Goal: Information Seeking & Learning: Check status

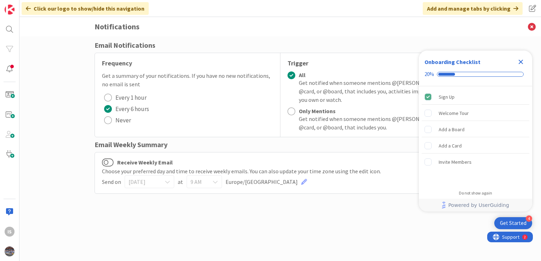
click at [522, 63] on icon "Close Checklist" at bounding box center [520, 62] width 5 height 5
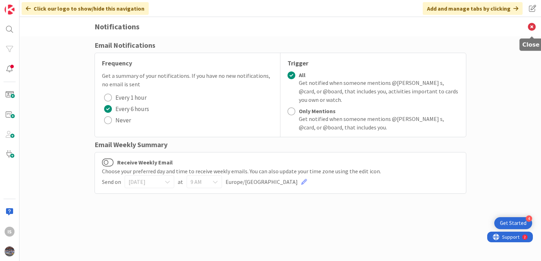
click at [532, 24] on icon at bounding box center [531, 26] width 18 height 19
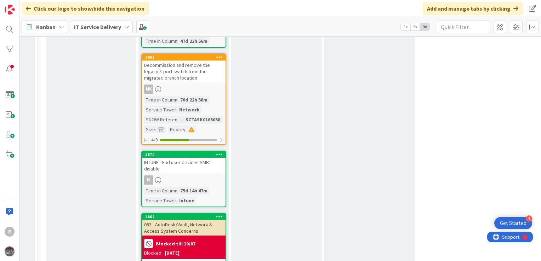
scroll to position [1472, 451]
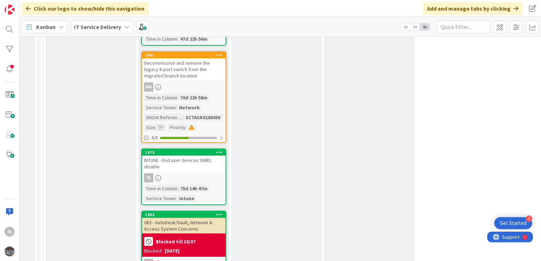
click at [185, 156] on div "INTUNE - End user devices SMB1 disable" at bounding box center [184, 164] width 84 height 16
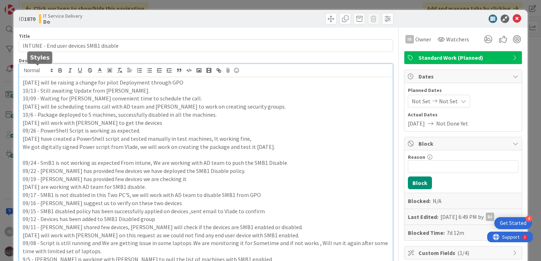
click at [23, 72] on div "[DATE] will be raising a change for pilot Deployment through GPO 10/13 - Still …" at bounding box center [205, 223] width 373 height 319
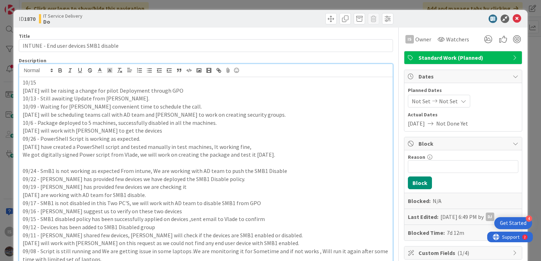
click at [37, 81] on p "10/15" at bounding box center [206, 83] width 366 height 8
click at [46, 81] on p "10/15 -" at bounding box center [206, 83] width 366 height 8
click at [44, 82] on p "10/15 -" at bounding box center [206, 83] width 366 height 8
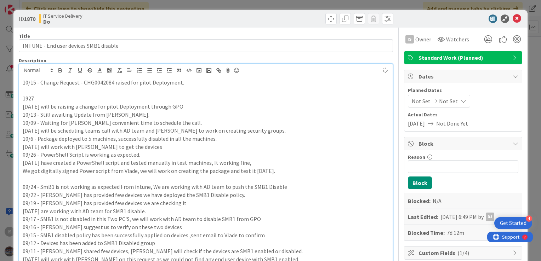
click at [33, 98] on p "1927" at bounding box center [206, 98] width 366 height 8
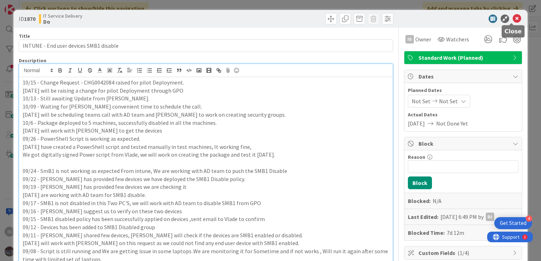
click at [512, 18] on icon at bounding box center [516, 19] width 8 height 8
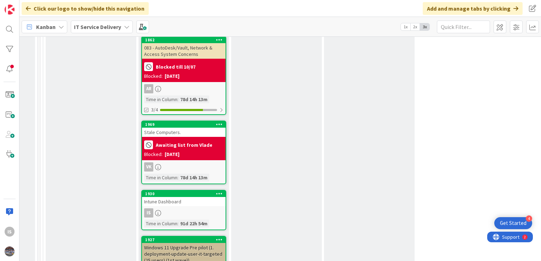
scroll to position [1656, 451]
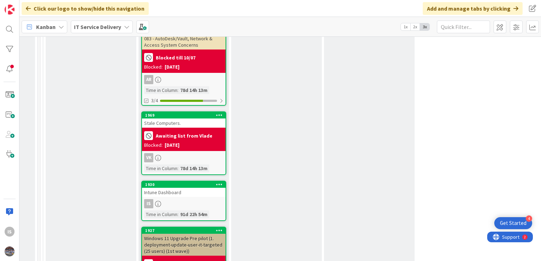
click at [179, 188] on div "Intune Dashboard" at bounding box center [184, 192] width 84 height 9
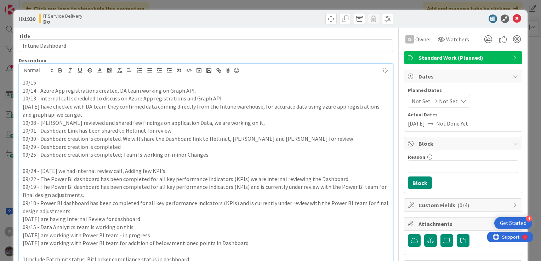
click at [44, 84] on p "10/15" at bounding box center [206, 83] width 366 height 8
click at [63, 82] on p "10/15 -" at bounding box center [206, 83] width 366 height 8
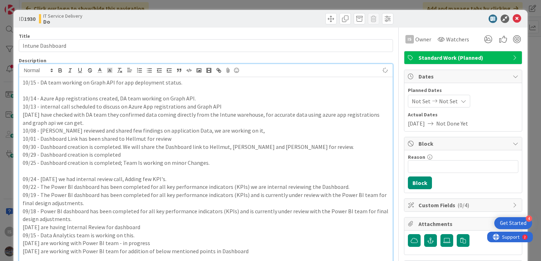
click at [23, 92] on p at bounding box center [206, 91] width 366 height 8
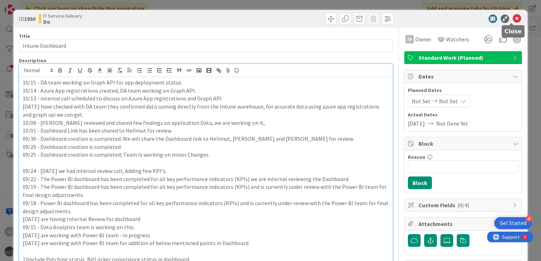
click at [512, 18] on icon at bounding box center [516, 19] width 8 height 8
